Goal: Task Accomplishment & Management: Manage account settings

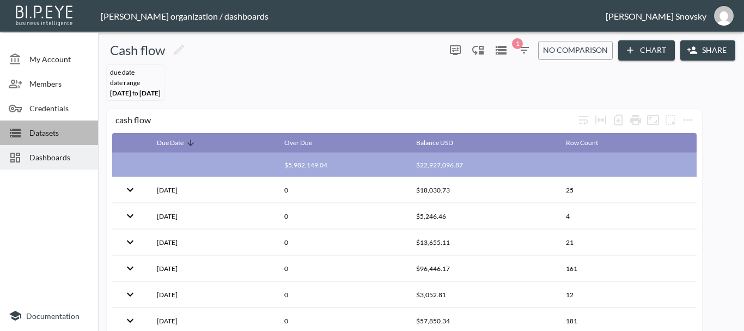
click at [40, 135] on span "Datasets" at bounding box center [59, 132] width 60 height 11
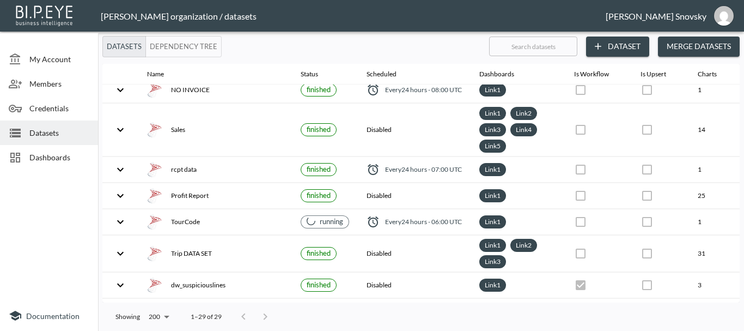
scroll to position [109, 0]
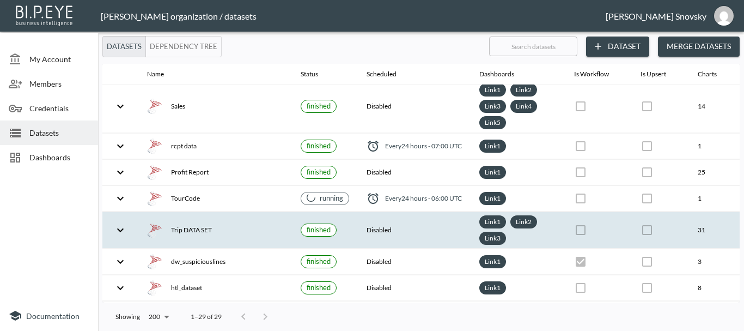
click at [259, 221] on th "Trip DATA SET" at bounding box center [215, 230] width 154 height 37
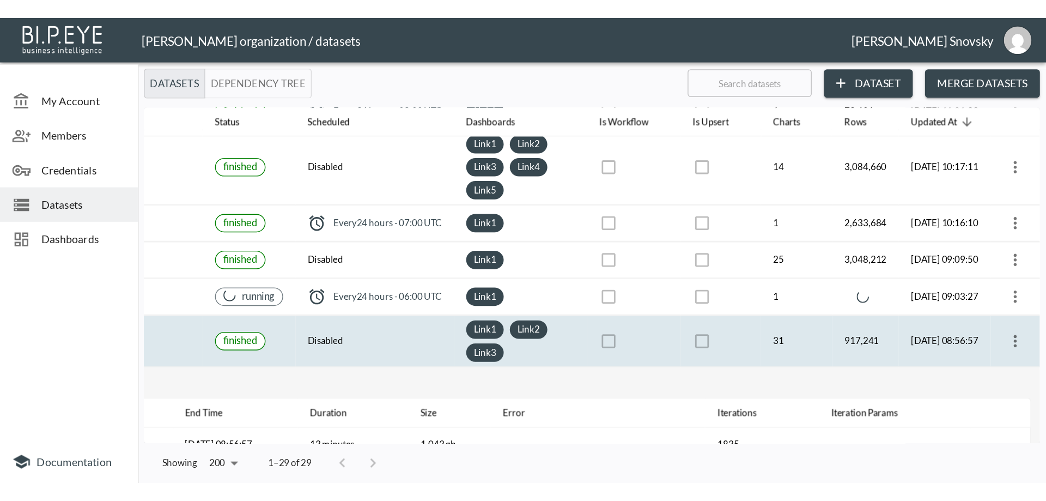
scroll to position [109, 170]
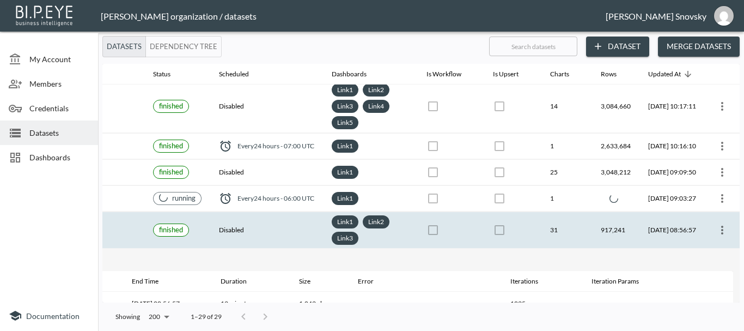
click at [723, 231] on icon "more" at bounding box center [722, 229] width 13 height 13
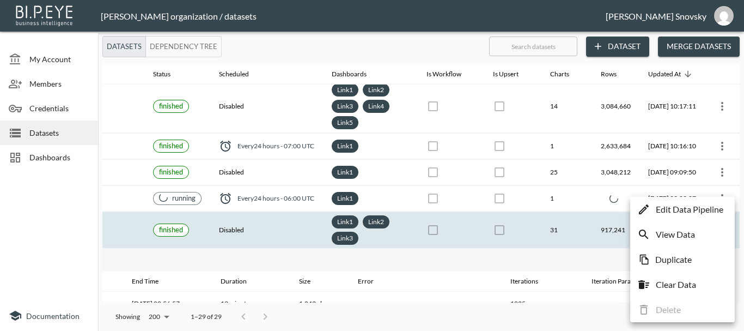
click at [688, 211] on p "Edit Data Pipeline" at bounding box center [690, 209] width 68 height 13
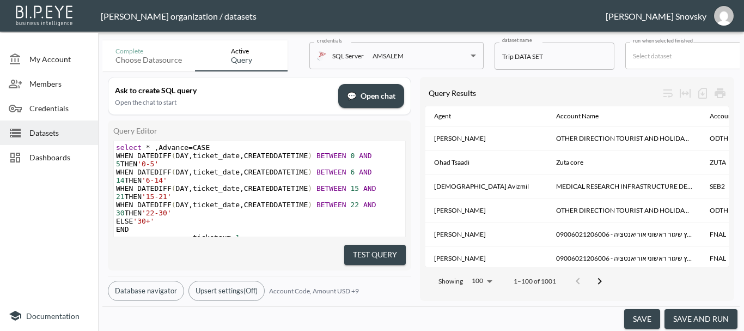
click at [685, 312] on button "save and run" at bounding box center [701, 319] width 73 height 20
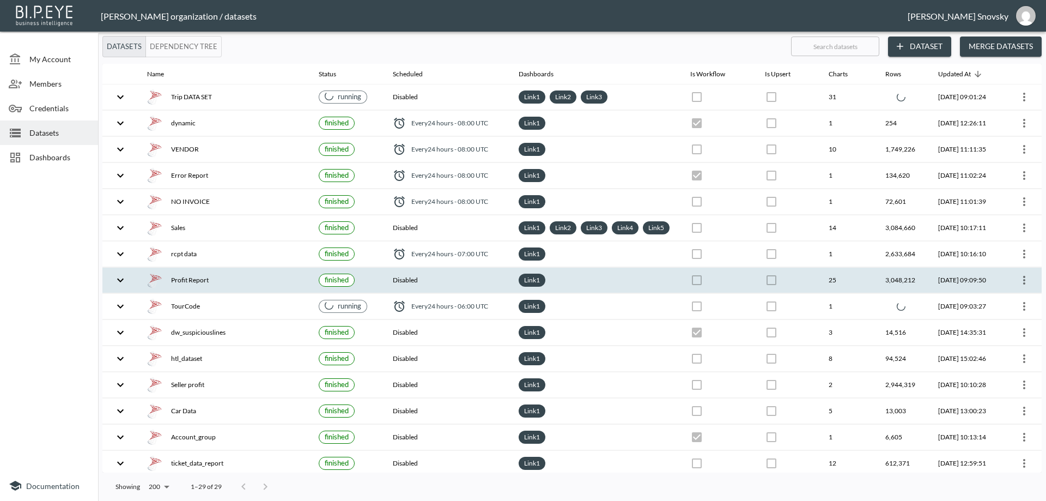
click at [477, 289] on th "Disabled" at bounding box center [447, 281] width 126 height 26
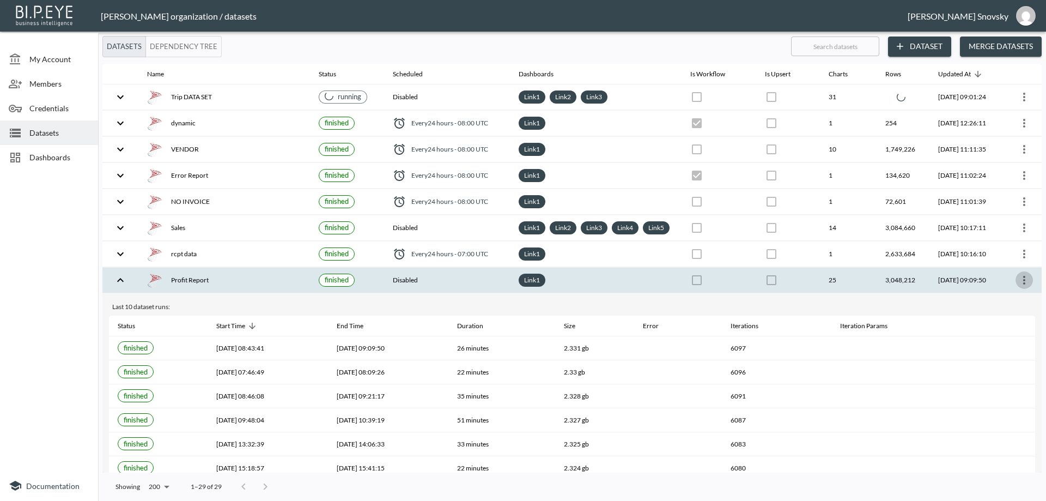
click at [744, 287] on icon "more" at bounding box center [1024, 280] width 13 height 13
click at [744, 310] on p "Edit Data Pipeline" at bounding box center [992, 312] width 68 height 13
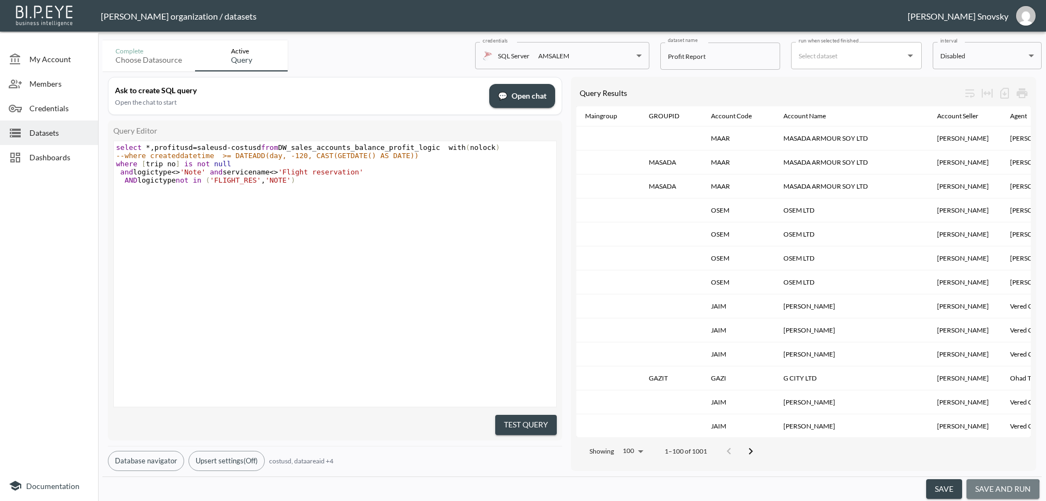
click at [744, 330] on button "save and run" at bounding box center [1003, 489] width 73 height 20
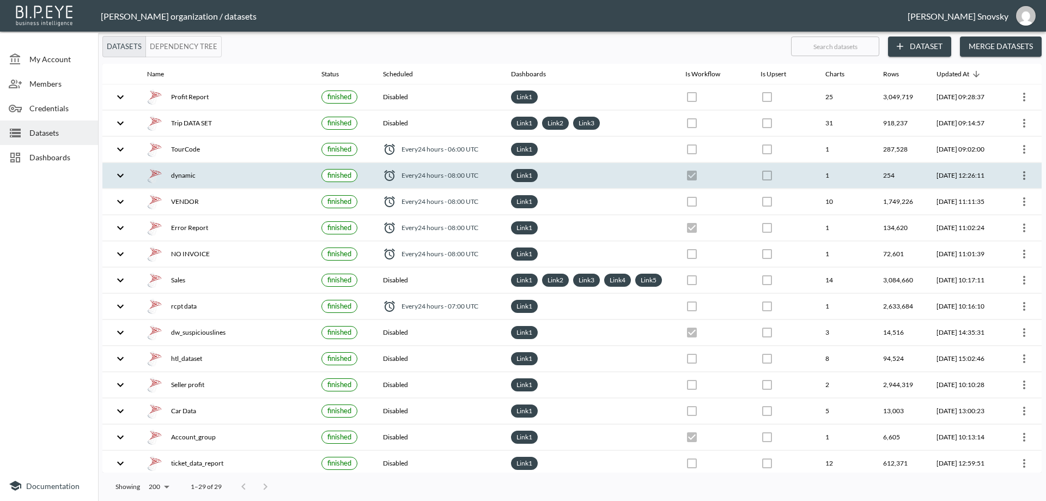
click at [1023, 176] on icon "more" at bounding box center [1024, 175] width 13 height 13
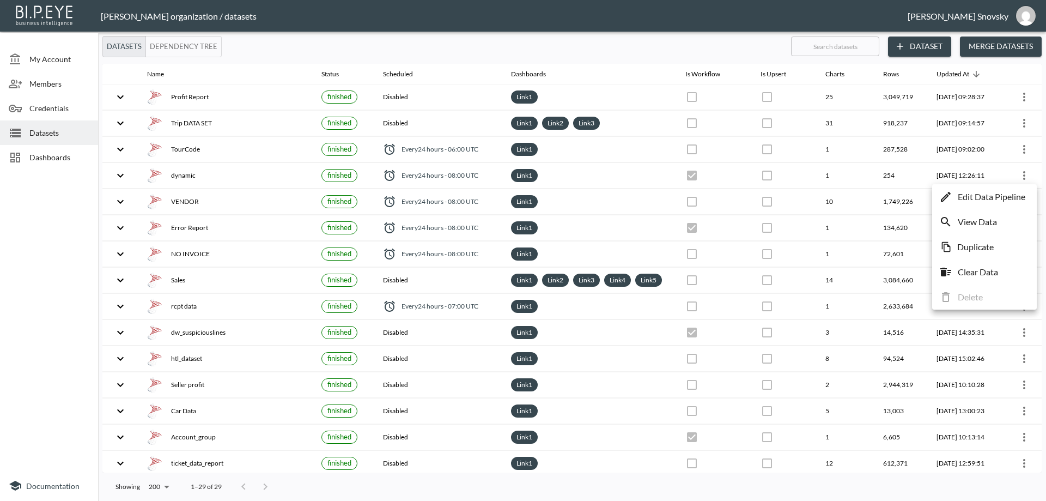
click at [1013, 195] on p "Edit Data Pipeline" at bounding box center [992, 196] width 68 height 13
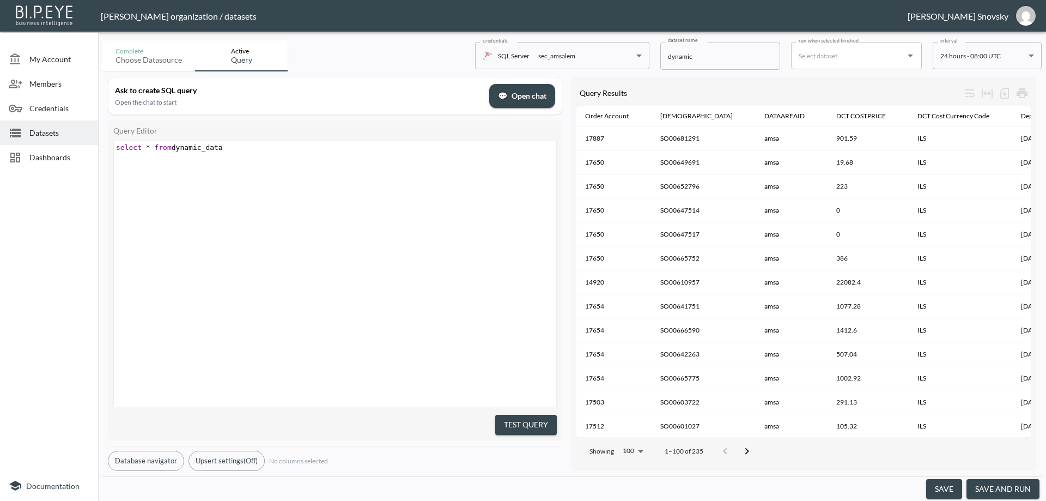
click at [997, 485] on button "save and run" at bounding box center [1003, 489] width 73 height 20
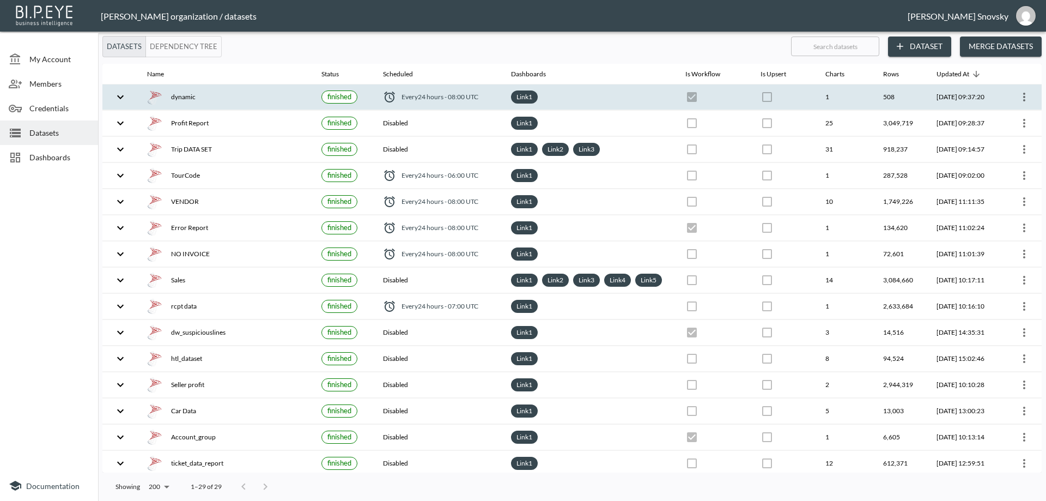
click at [629, 105] on th "Link 1" at bounding box center [590, 97] width 174 height 26
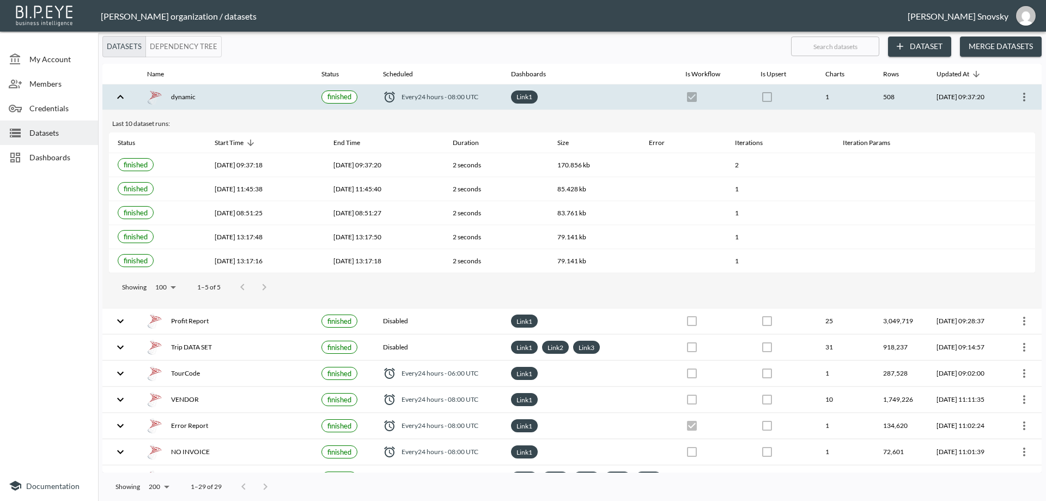
click at [284, 98] on div "dynamic" at bounding box center [225, 96] width 157 height 15
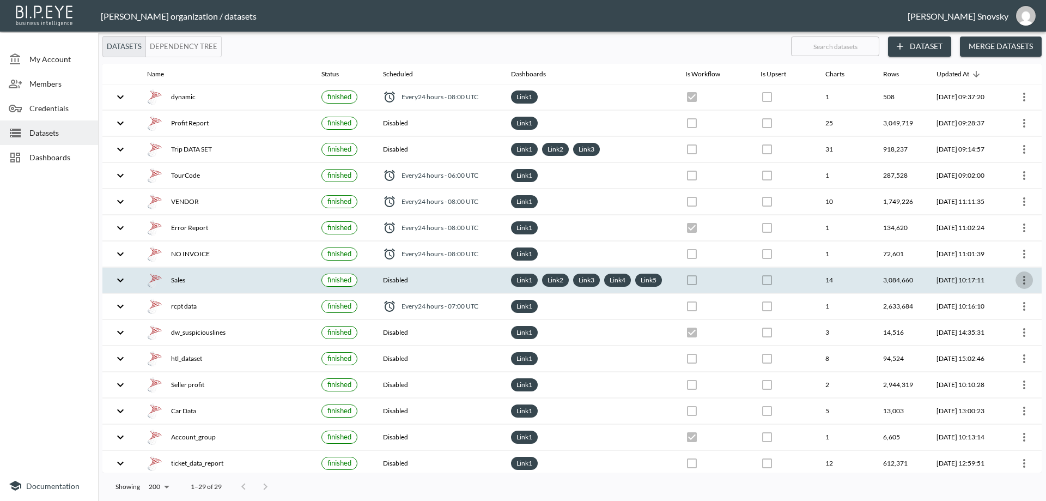
click at [1018, 287] on icon "more" at bounding box center [1024, 280] width 13 height 13
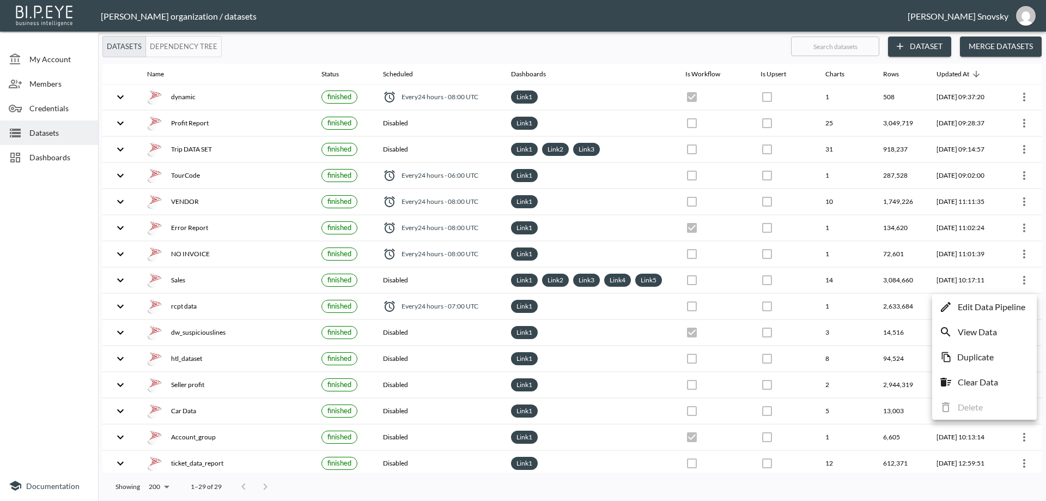
click at [1009, 306] on p "Edit Data Pipeline" at bounding box center [992, 306] width 68 height 13
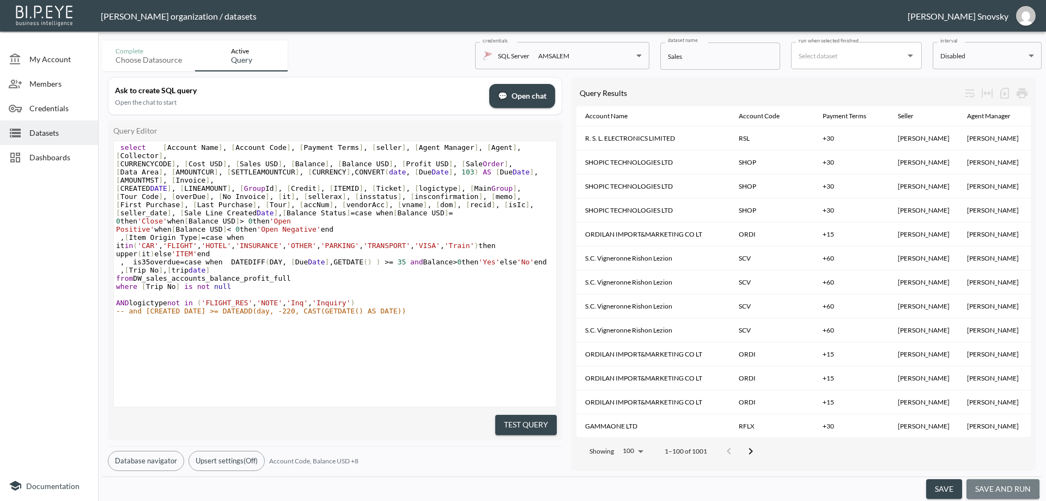
click at [1000, 487] on button "save and run" at bounding box center [1003, 489] width 73 height 20
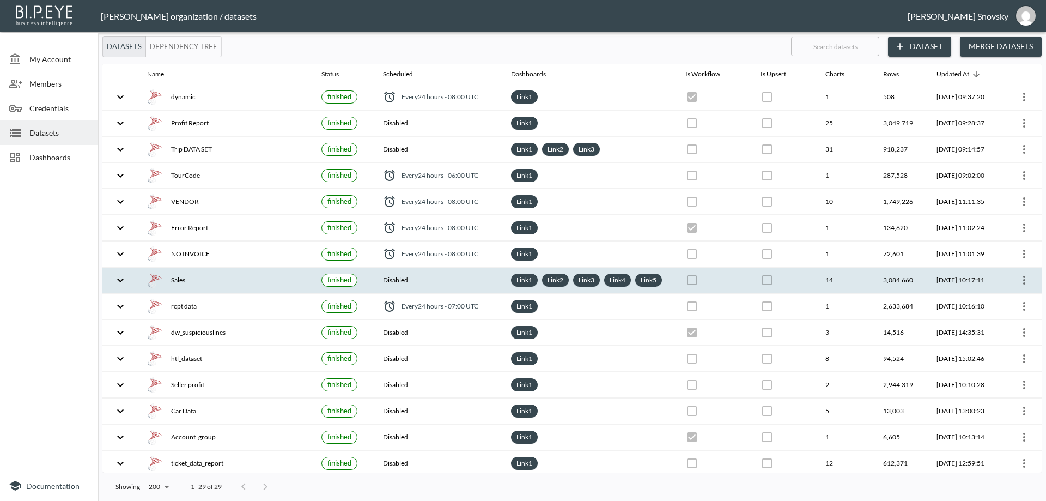
checkbox input "false"
checkbox input "true"
checkbox input "false"
checkbox input "true"
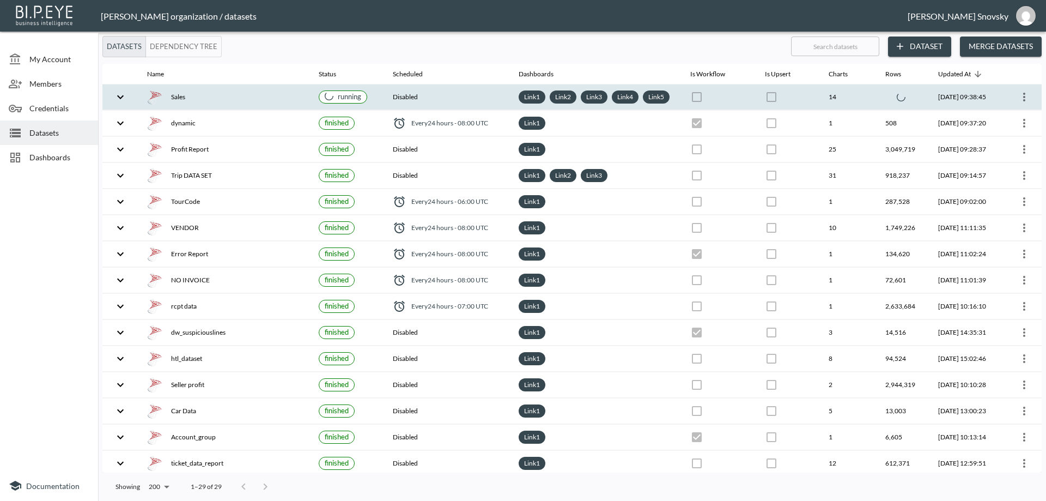
click at [252, 105] on div "Sales" at bounding box center [224, 96] width 154 height 15
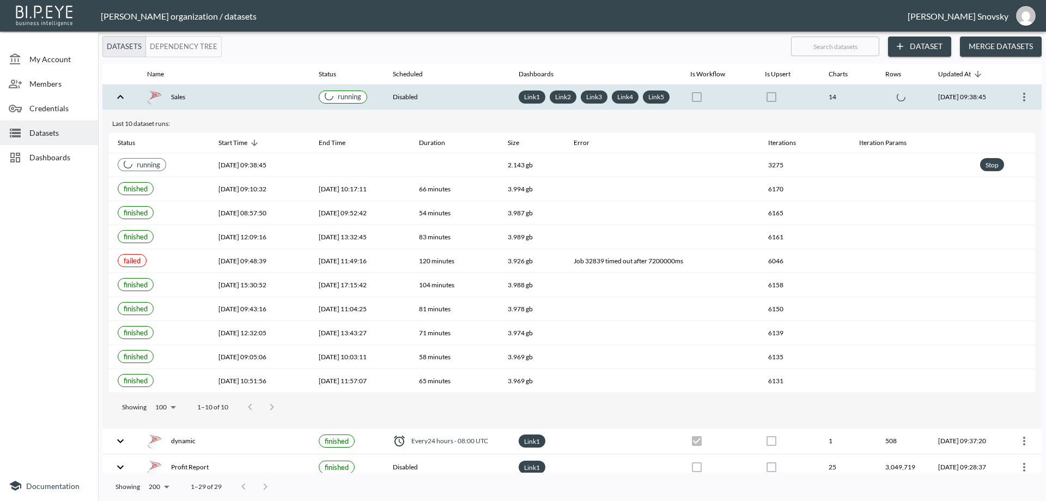
checkbox input "false"
checkbox input "true"
checkbox input "false"
checkbox input "true"
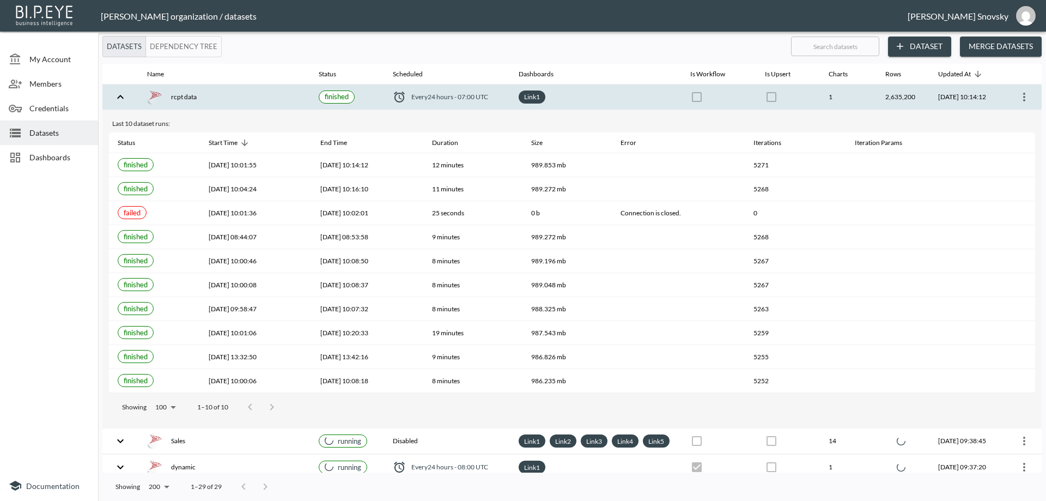
checkbox input "true"
checkbox input "false"
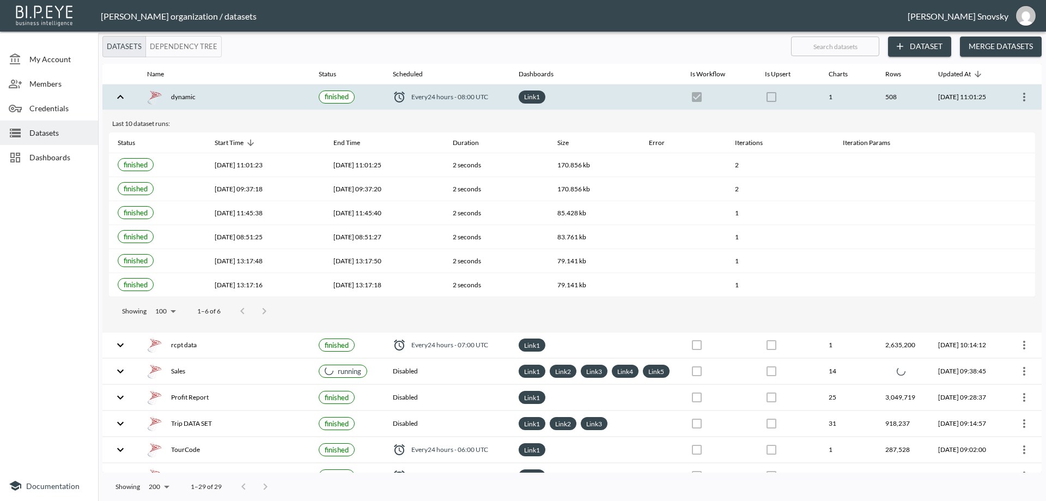
checkbox input "false"
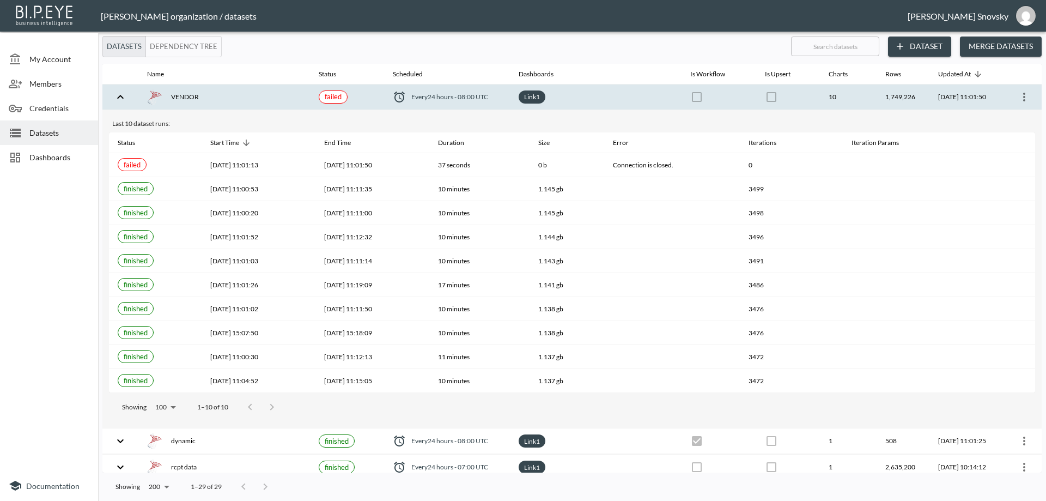
checkbox input "false"
checkbox input "true"
checkbox input "false"
checkbox input "true"
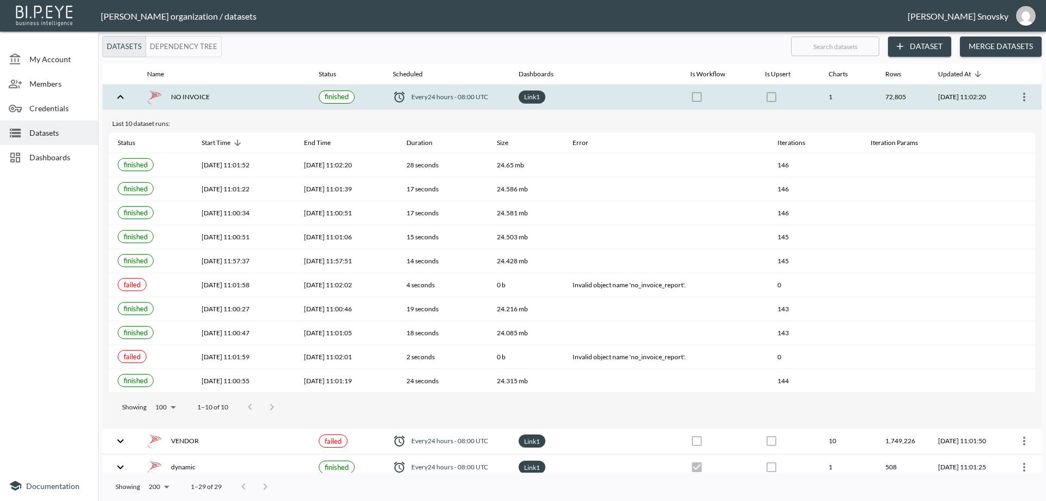
checkbox input "true"
checkbox input "false"
checkbox input "true"
checkbox input "false"
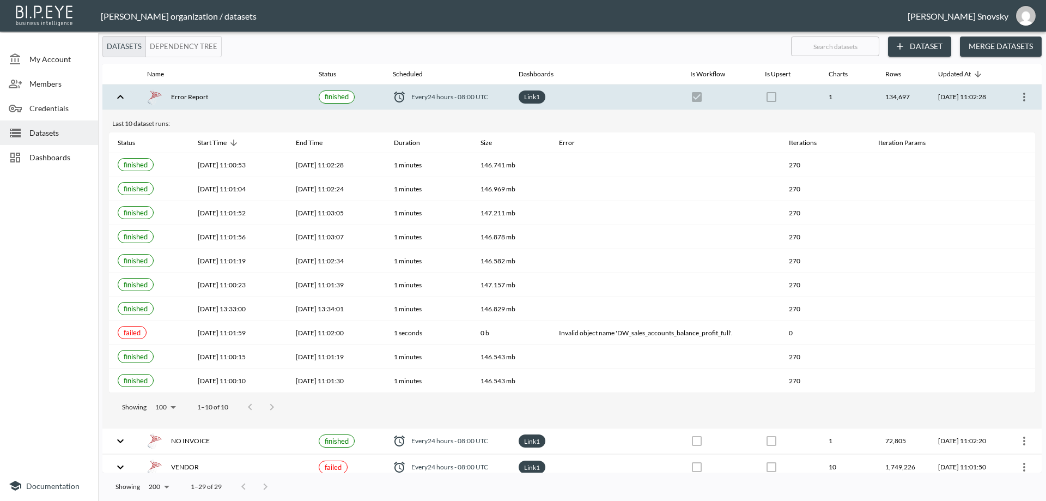
checkbox input "false"
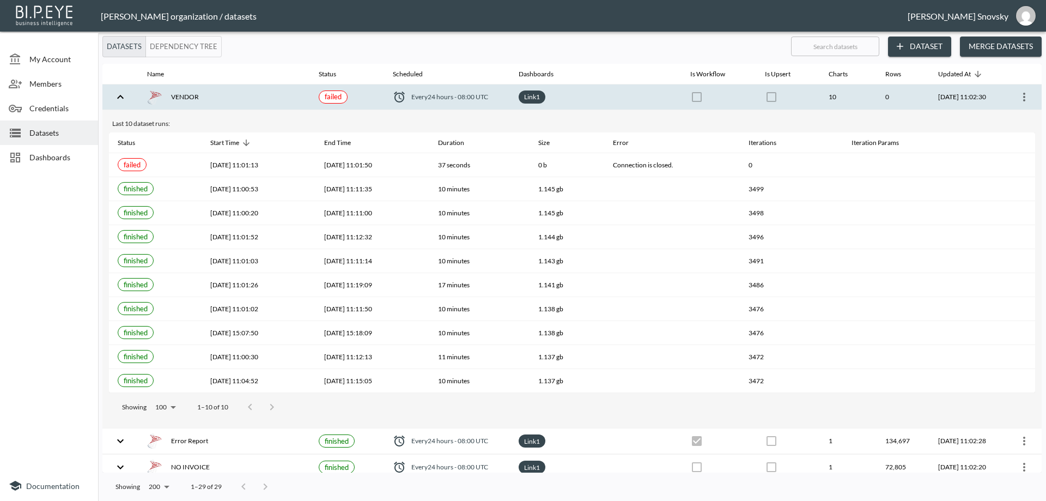
checkbox input "false"
checkbox input "true"
checkbox input "false"
checkbox input "true"
